Goal: Task Accomplishment & Management: Manage account settings

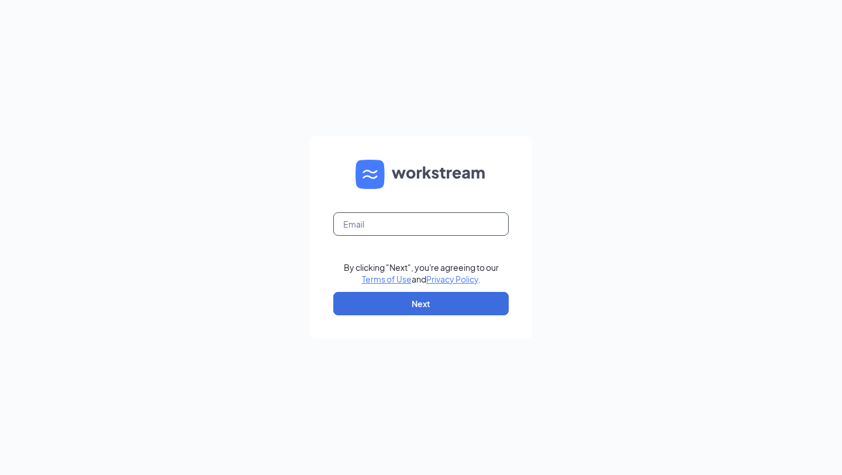
click at [416, 218] on input "text" at bounding box center [420, 223] width 175 height 23
type input "[EMAIL_ADDRESS][DOMAIN_NAME]"
click at [383, 311] on button "Next" at bounding box center [420, 303] width 175 height 23
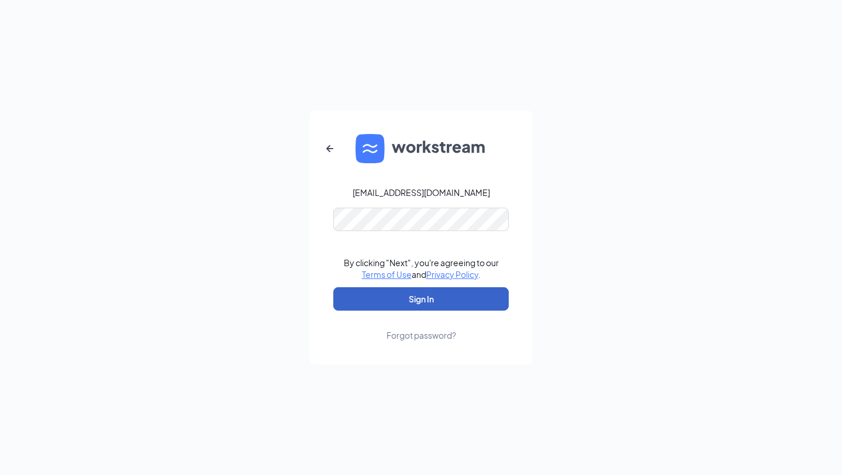
click at [395, 293] on button "Sign In" at bounding box center [420, 298] width 175 height 23
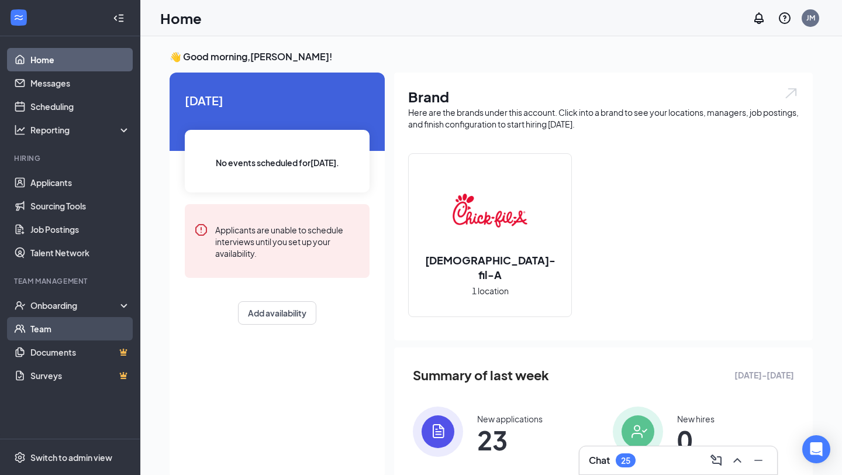
click at [56, 317] on link "Team" at bounding box center [80, 328] width 100 height 23
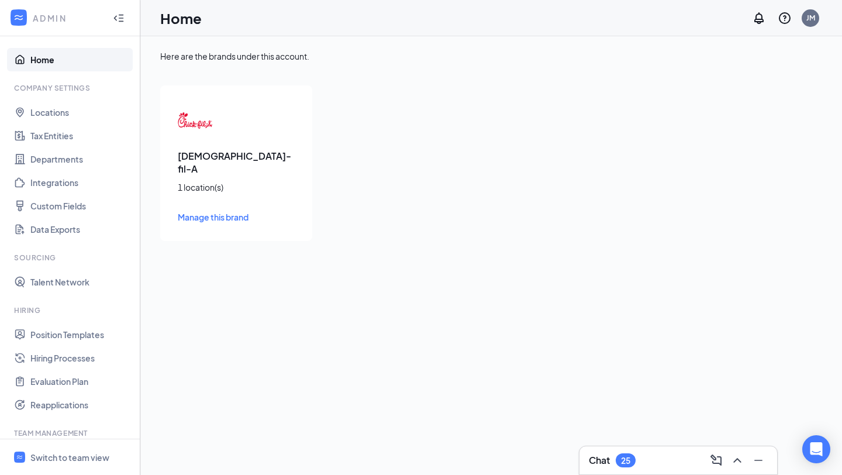
scroll to position [111, 0]
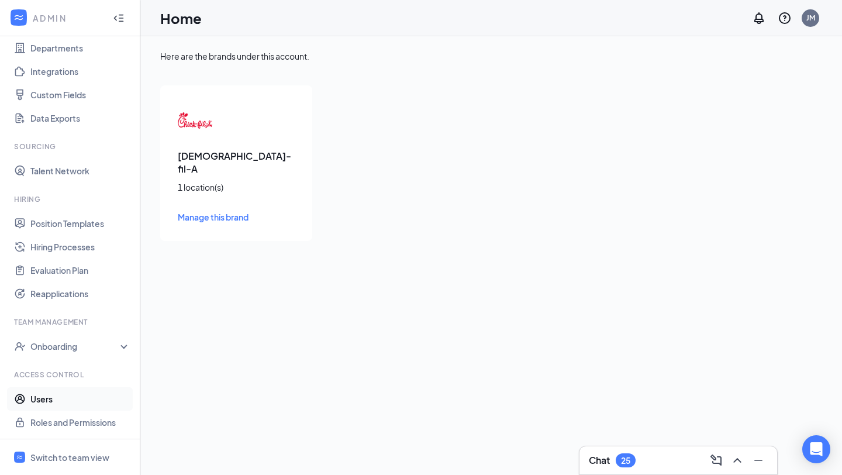
click at [48, 404] on link "Users" at bounding box center [80, 398] width 100 height 23
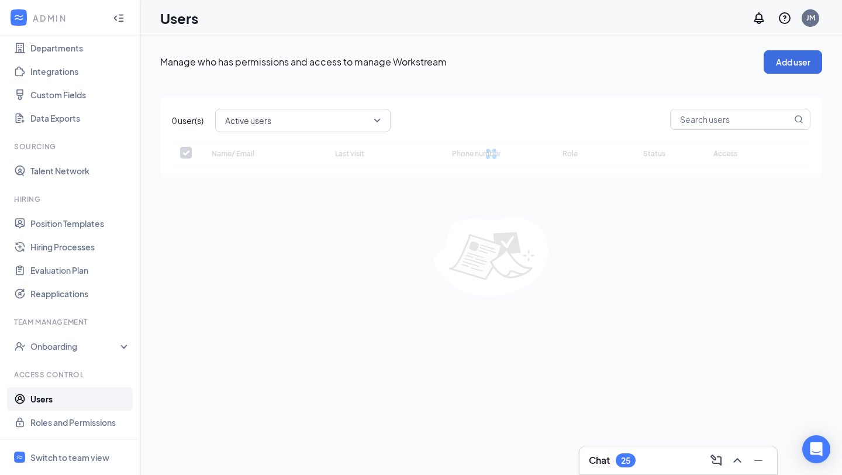
checkbox input "false"
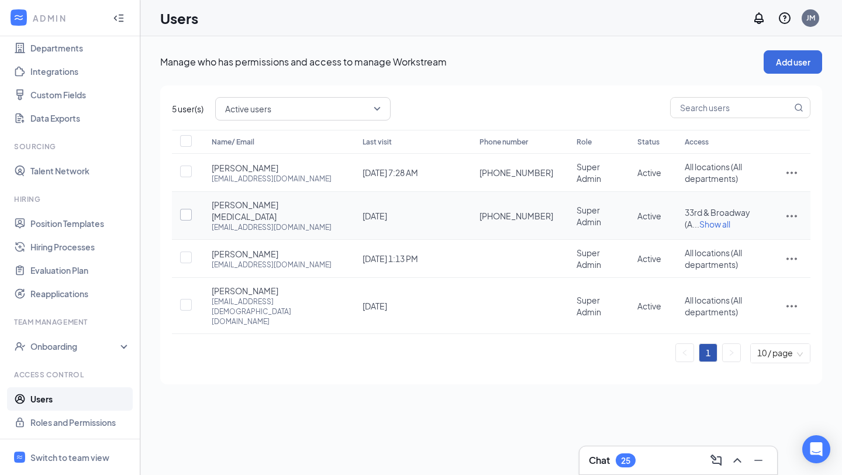
click at [188, 213] on input "checkbox" at bounding box center [186, 215] width 12 height 12
checkbox input "true"
click at [793, 213] on icon "ActionsIcon" at bounding box center [792, 216] width 14 height 14
click at [748, 290] on span "Disable" at bounding box center [753, 291] width 73 height 13
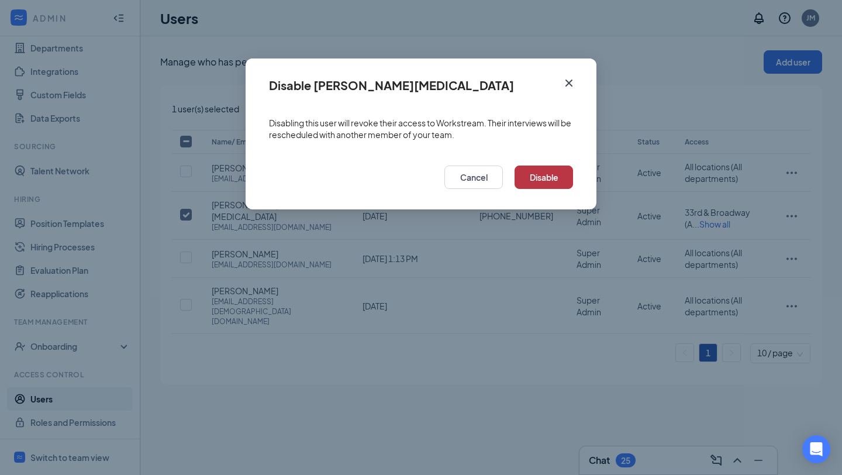
click at [526, 177] on button "Disable" at bounding box center [544, 177] width 58 height 23
